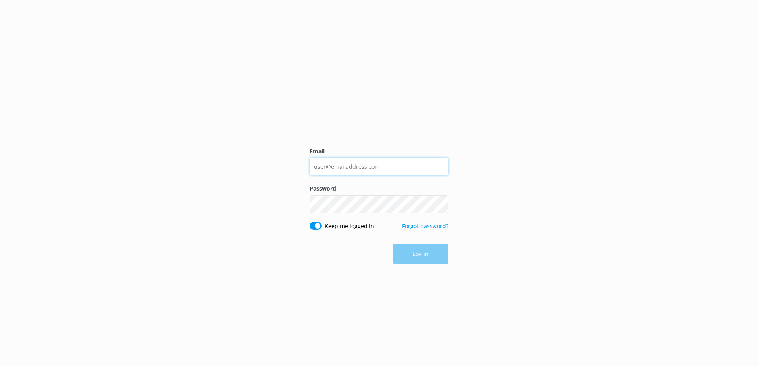
type input "[PERSON_NAME][EMAIL_ADDRESS][DOMAIN_NAME]"
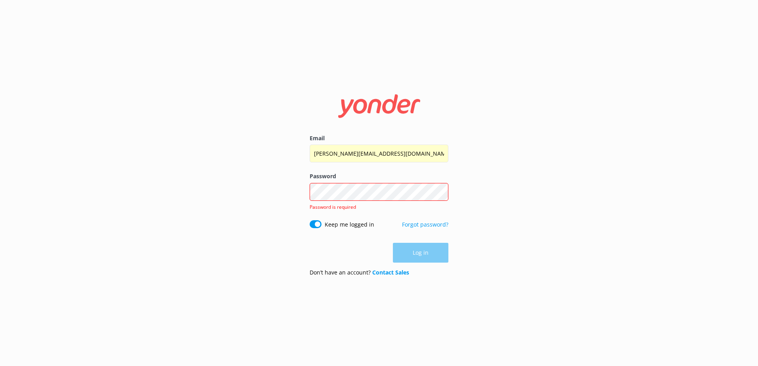
click at [429, 192] on span at bounding box center [428, 192] width 6 height 6
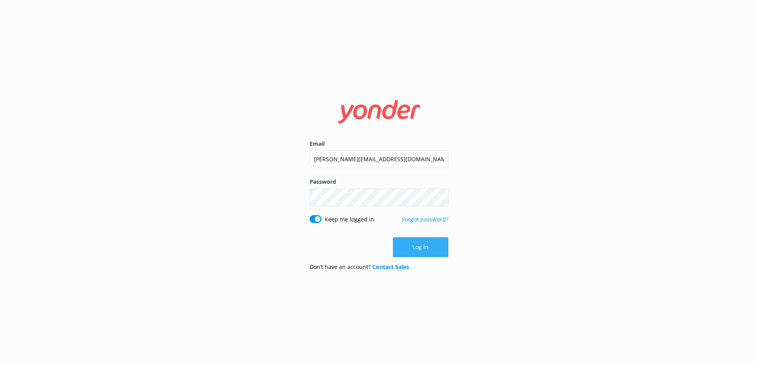
click at [419, 249] on button "Log in" at bounding box center [421, 248] width 56 height 20
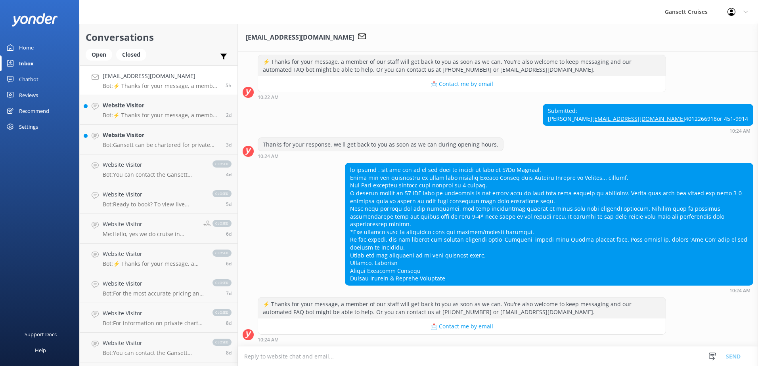
scroll to position [102, 0]
click at [164, 77] on h4 "kearneymelissa23@mail.com" at bounding box center [161, 76] width 117 height 9
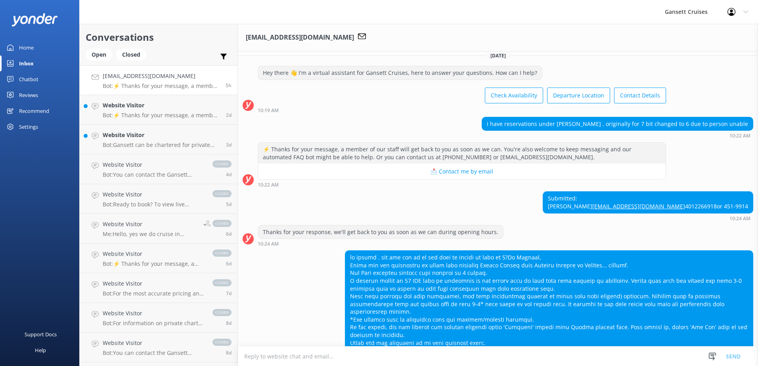
scroll to position [0, 0]
